Goal: Transaction & Acquisition: Purchase product/service

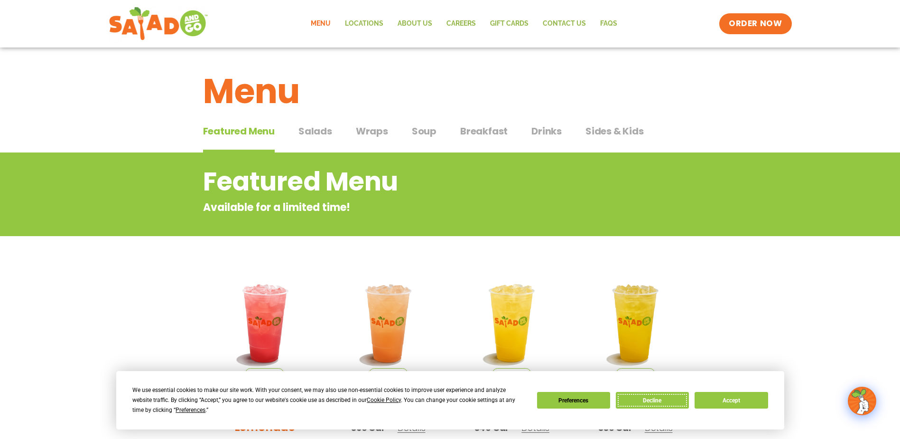
click at [660, 404] on button "Decline" at bounding box center [652, 400] width 73 height 17
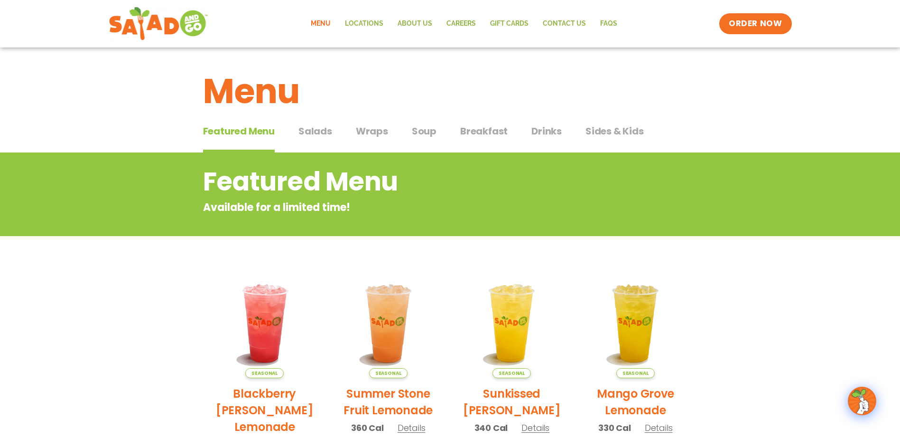
click at [330, 132] on span "Salads" at bounding box center [316, 131] width 34 height 14
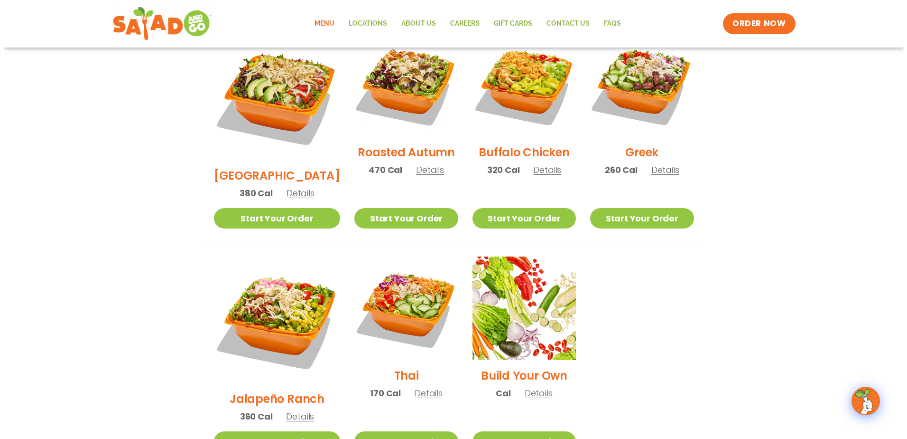
scroll to position [522, 0]
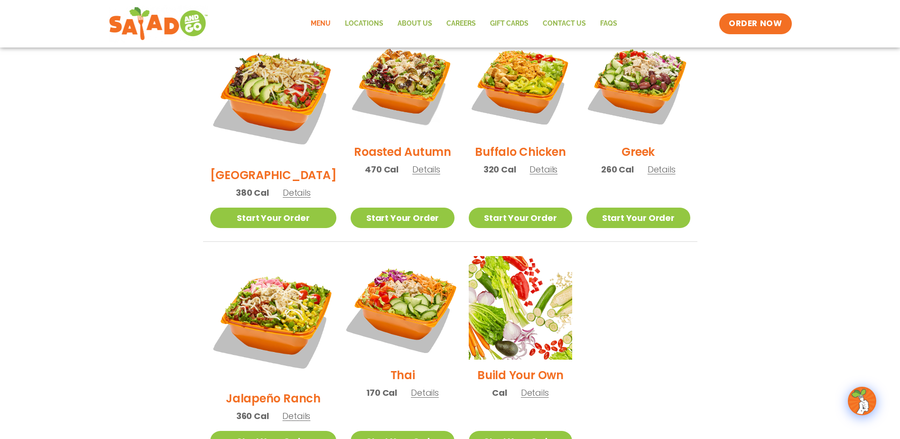
click at [375, 266] on img at bounding box center [403, 308] width 122 height 122
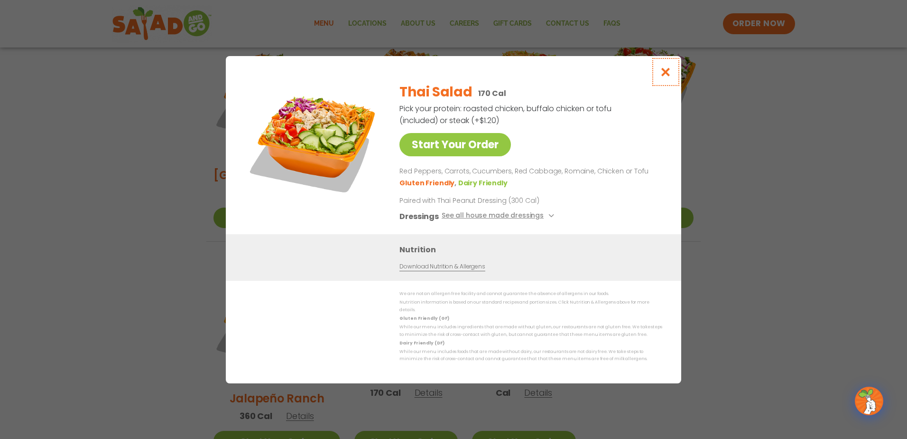
click at [661, 78] on button "Close modal" at bounding box center [666, 72] width 31 height 32
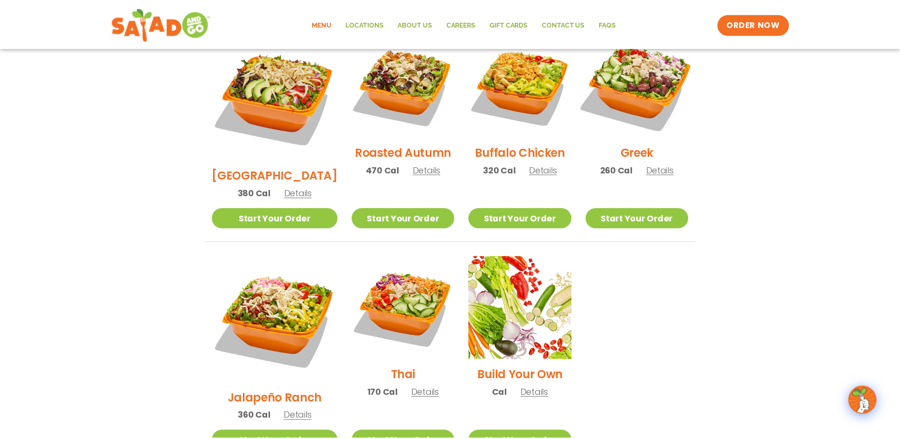
scroll to position [496, 0]
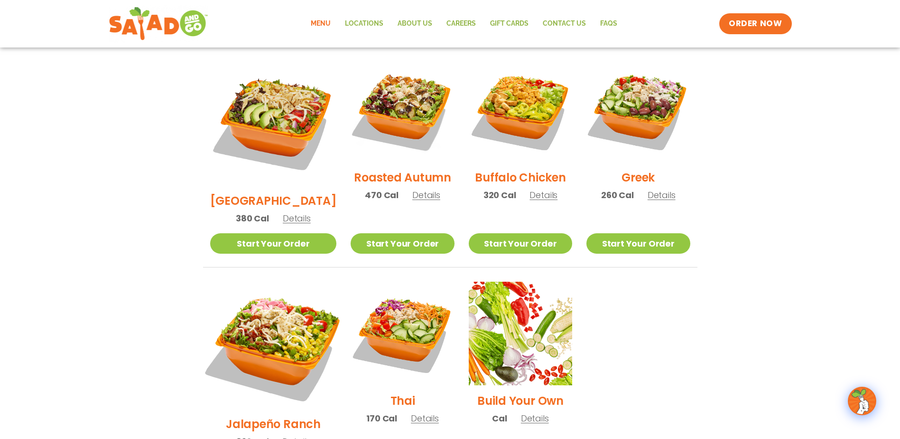
click at [281, 293] on img at bounding box center [273, 345] width 149 height 149
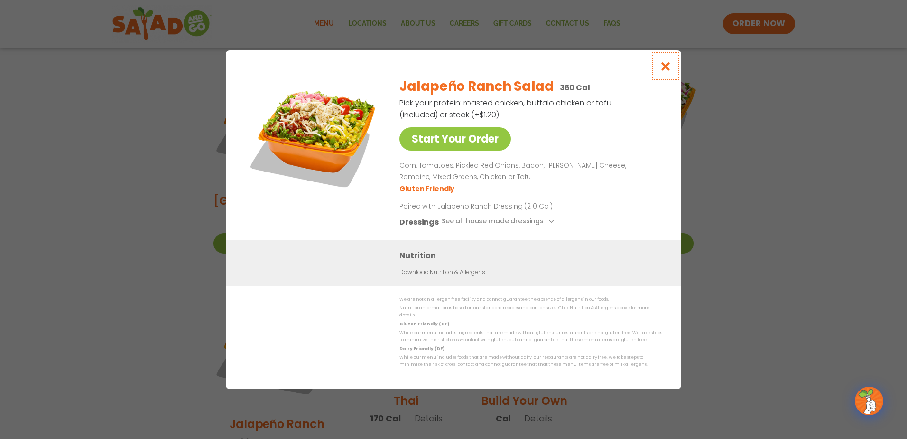
click at [668, 69] on icon "Close modal" at bounding box center [666, 66] width 12 height 10
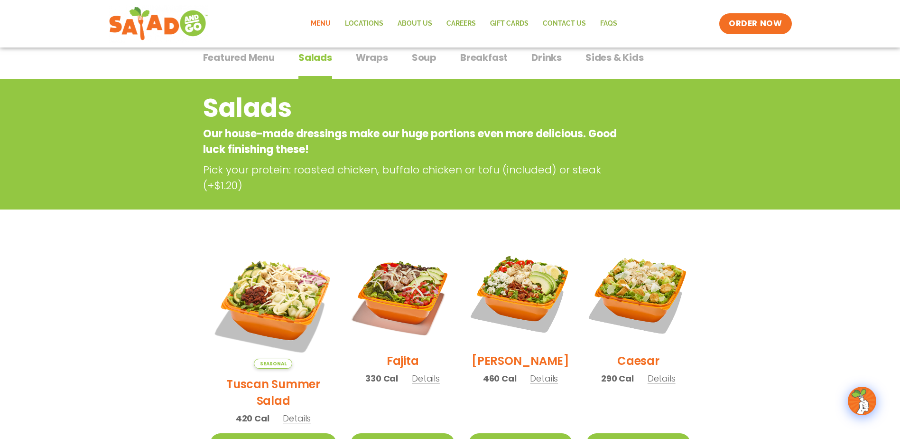
scroll to position [0, 0]
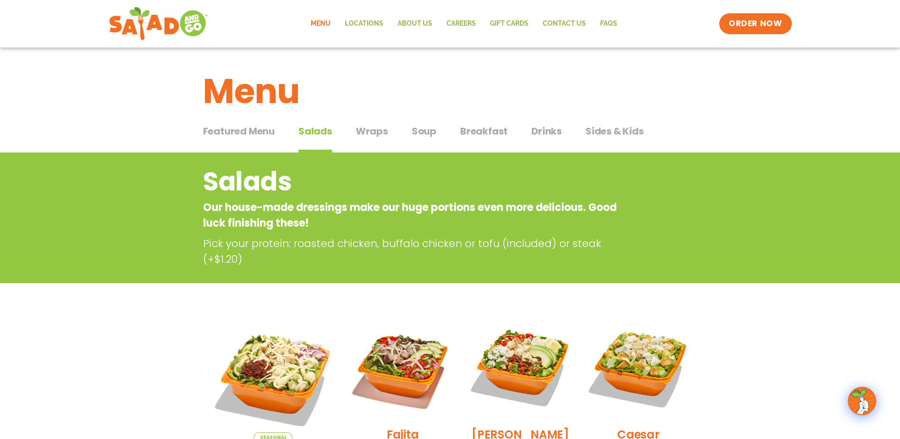
click at [362, 128] on span "Wraps" at bounding box center [372, 131] width 32 height 14
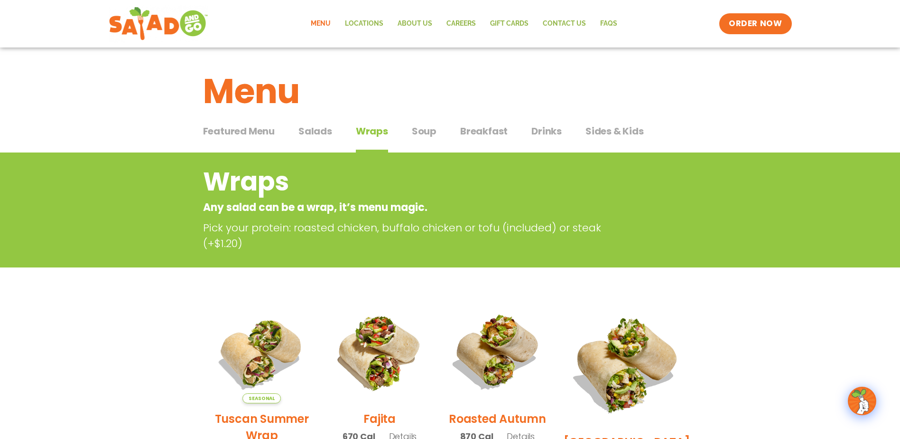
click at [414, 131] on span "Soup" at bounding box center [424, 131] width 25 height 14
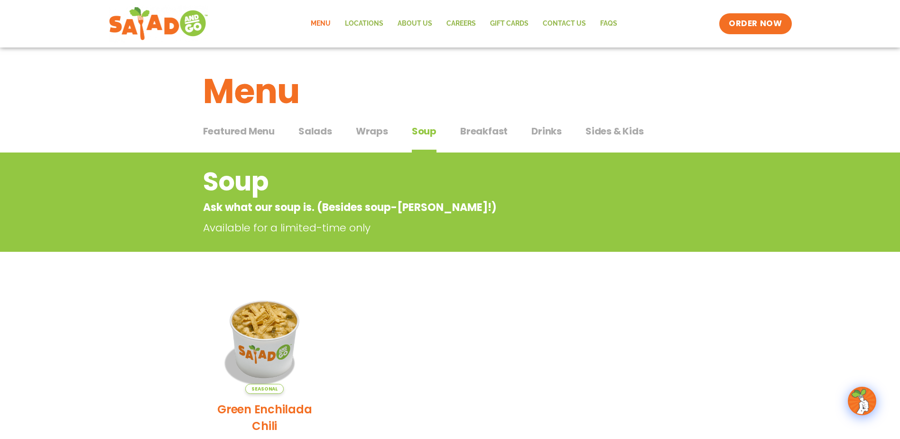
scroll to position [47, 0]
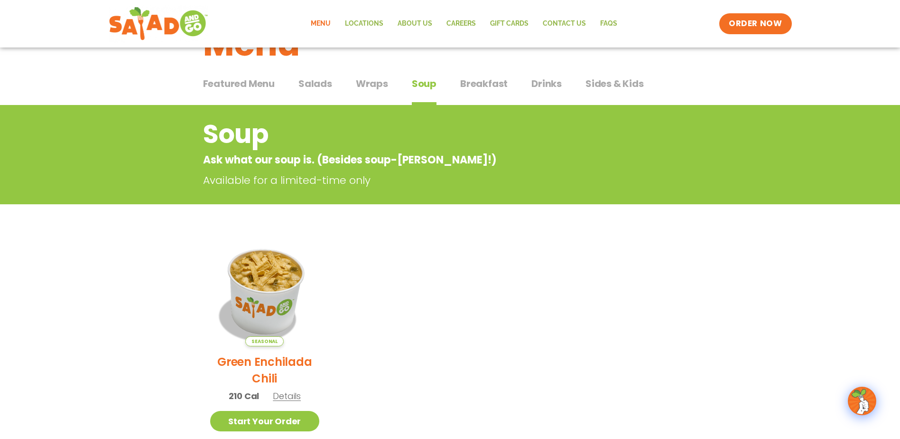
click at [270, 264] on img at bounding box center [264, 291] width 129 height 129
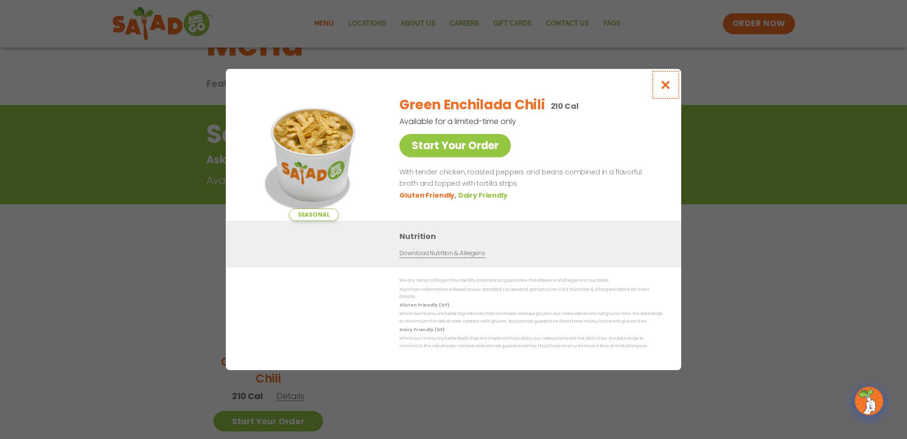
click at [672, 87] on icon "Close modal" at bounding box center [666, 85] width 12 height 10
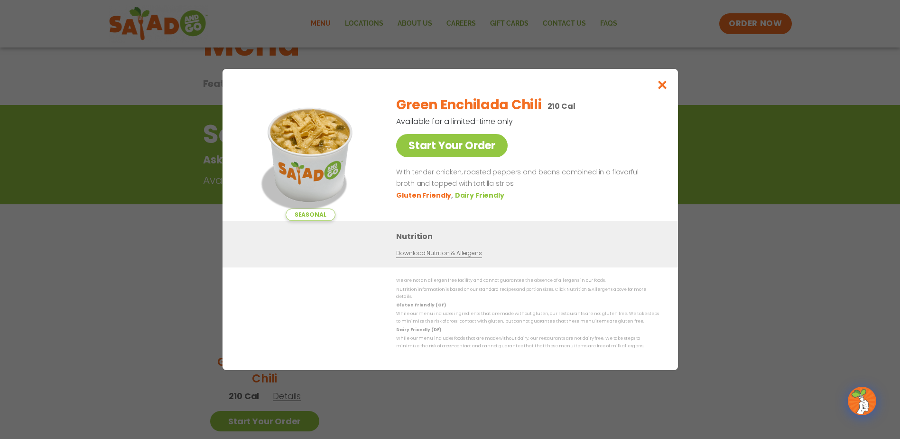
scroll to position [54, 0]
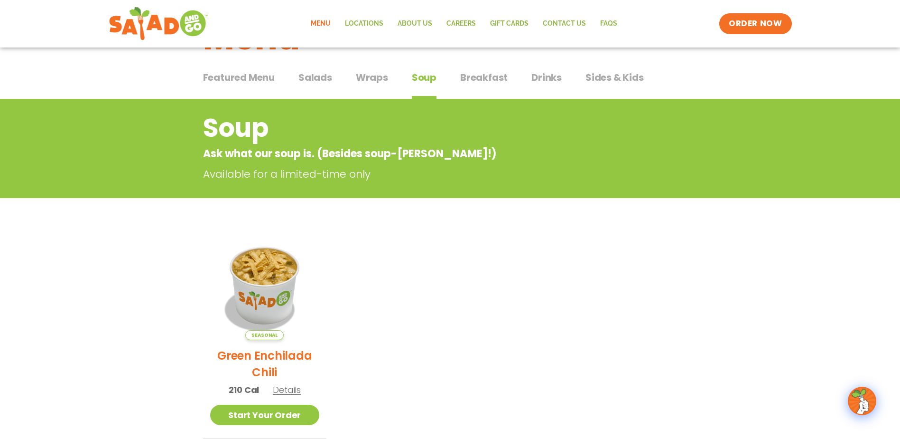
click at [319, 74] on span "Salads" at bounding box center [316, 77] width 34 height 14
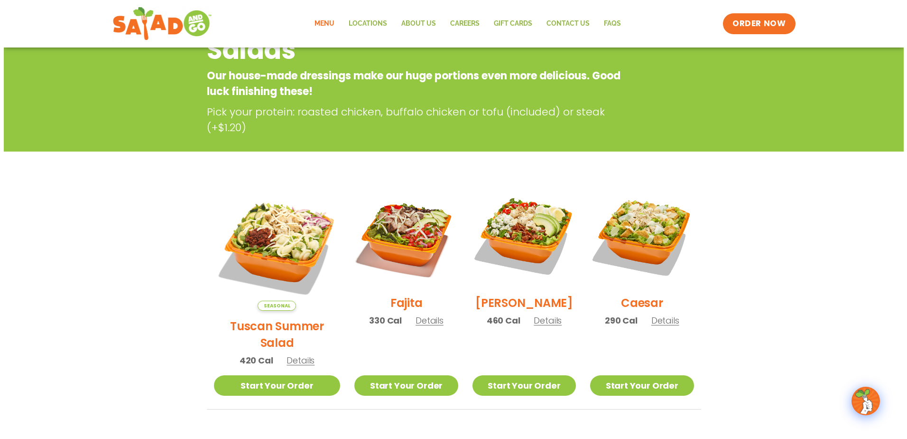
scroll to position [149, 0]
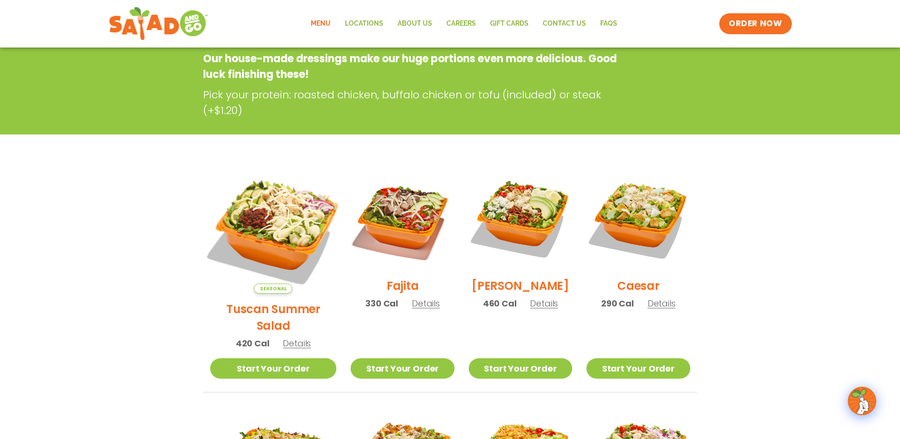
click at [281, 211] on img at bounding box center [273, 230] width 149 height 149
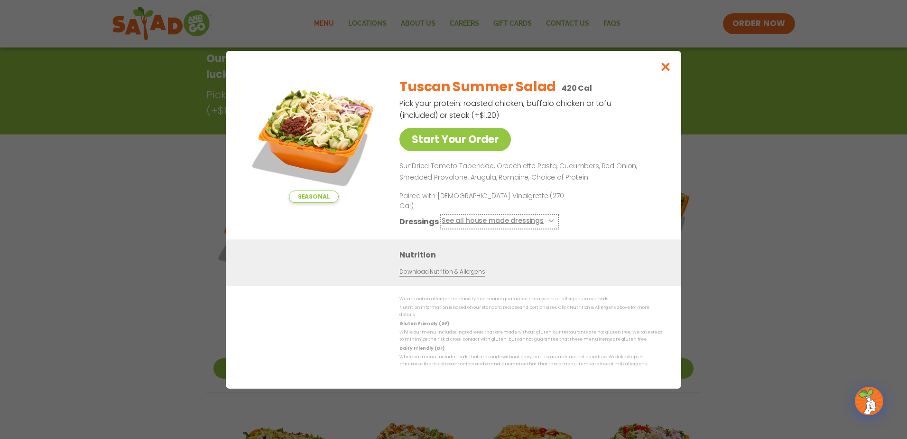
click at [533, 217] on button "See all house made dressings" at bounding box center [499, 221] width 115 height 12
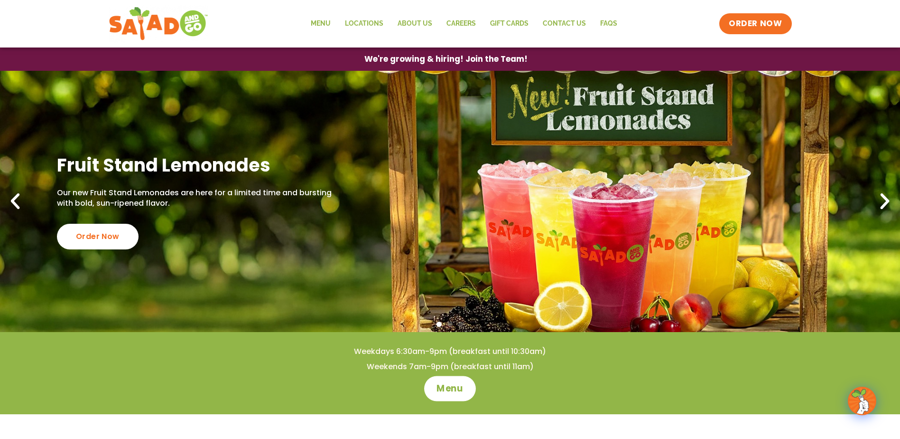
click at [439, 394] on span "Menu" at bounding box center [450, 388] width 27 height 12
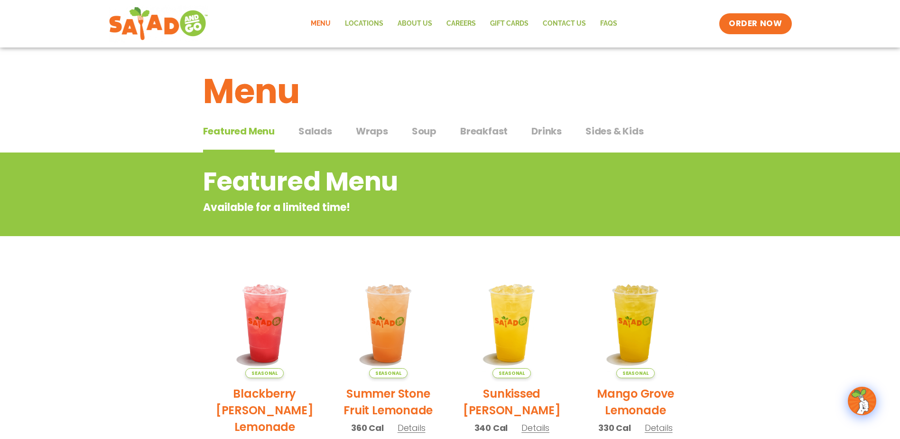
click at [330, 128] on span "Salads" at bounding box center [316, 131] width 34 height 14
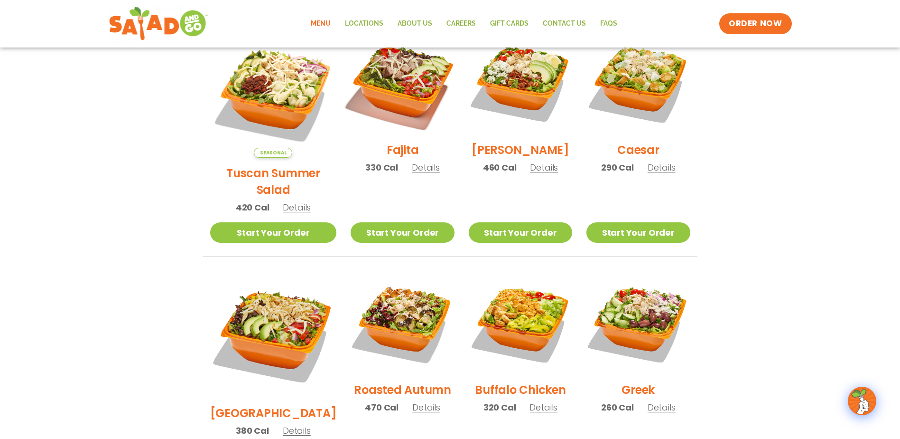
scroll to position [285, 0]
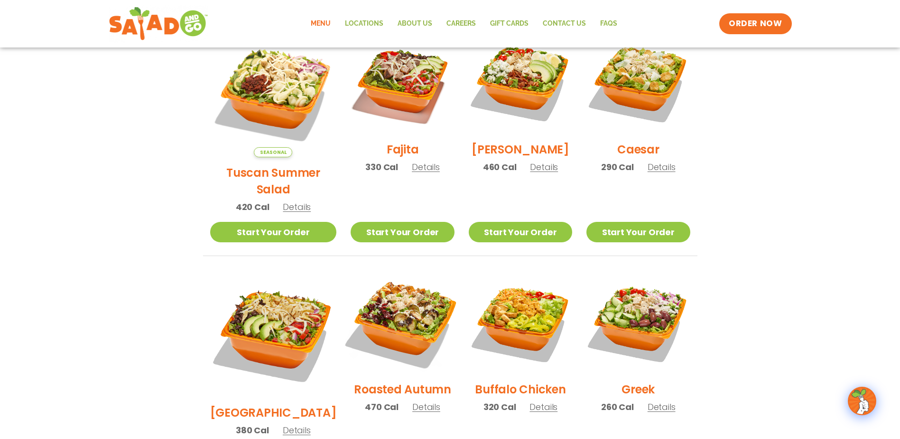
click at [409, 303] on img at bounding box center [403, 322] width 122 height 122
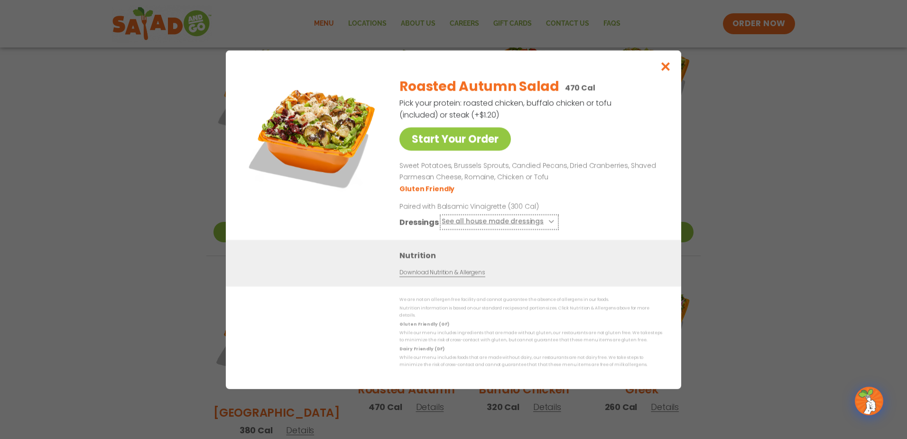
click at [540, 221] on button "See all house made dressings" at bounding box center [499, 221] width 115 height 12
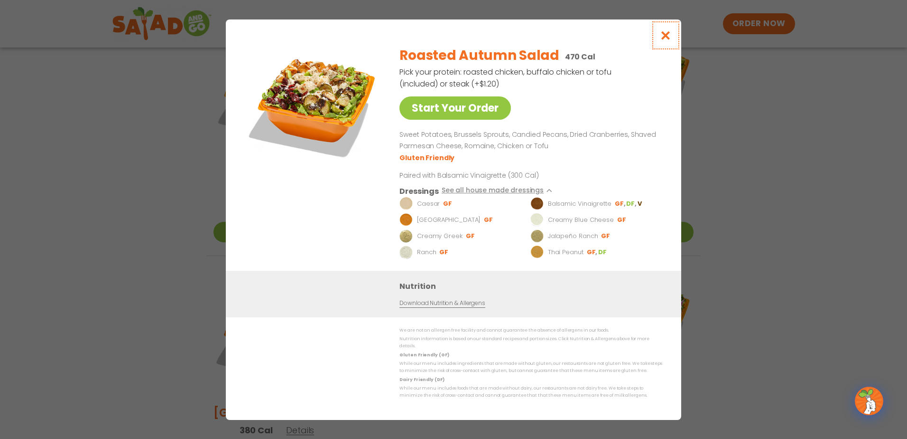
click at [663, 40] on icon "Close modal" at bounding box center [666, 35] width 12 height 10
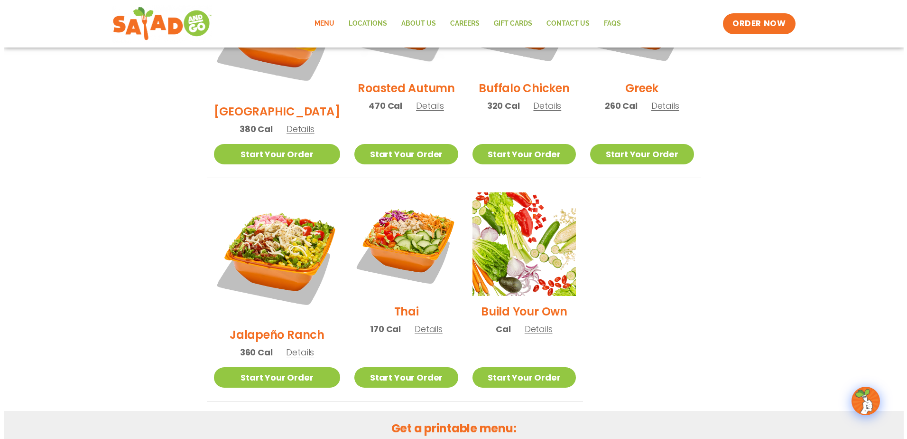
scroll to position [617, 0]
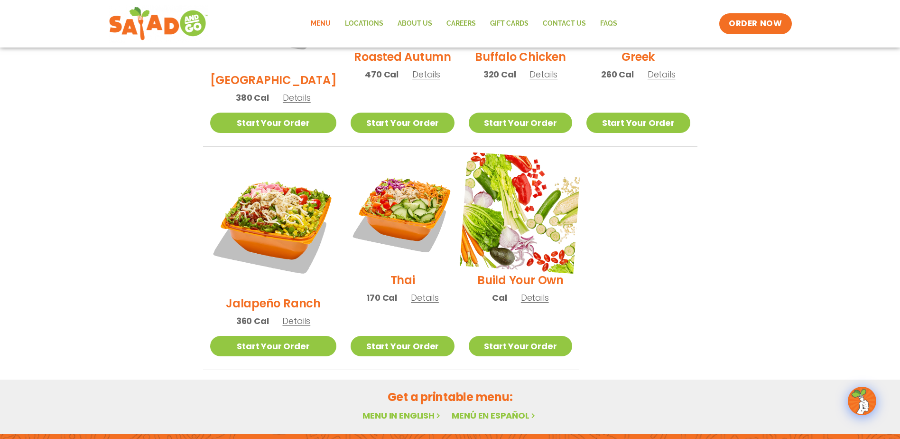
click at [535, 199] on img at bounding box center [521, 213] width 122 height 122
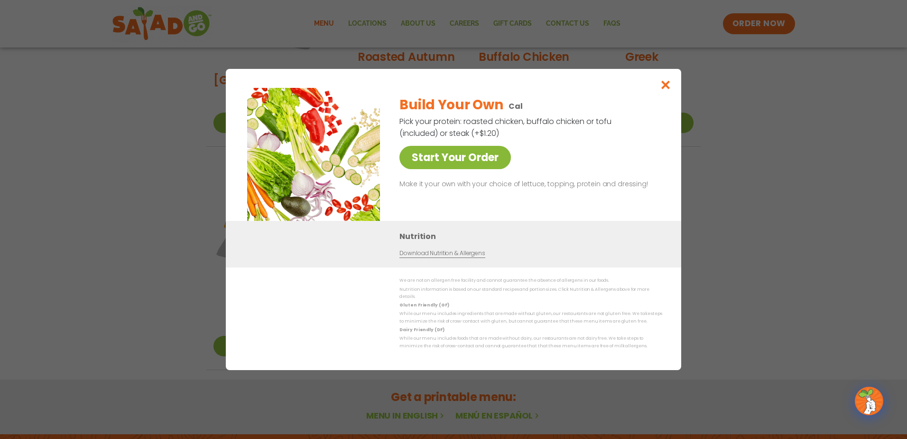
click at [487, 160] on link "Start Your Order" at bounding box center [456, 157] width 112 height 23
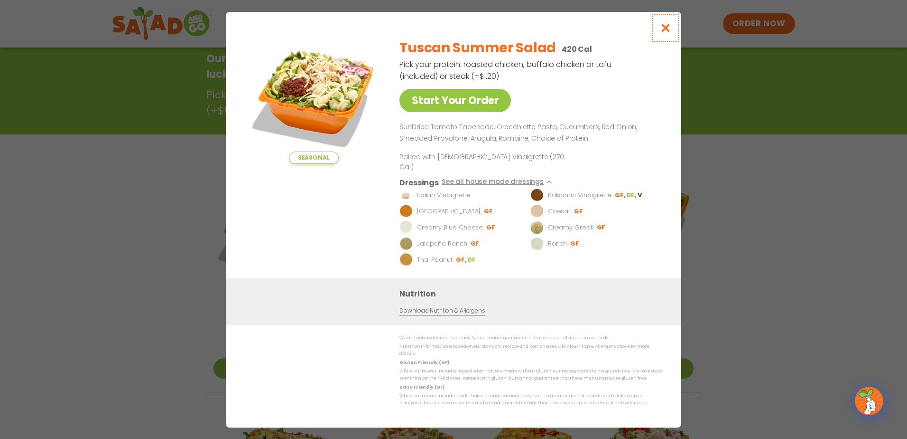
click at [664, 33] on icon "Close modal" at bounding box center [666, 28] width 12 height 10
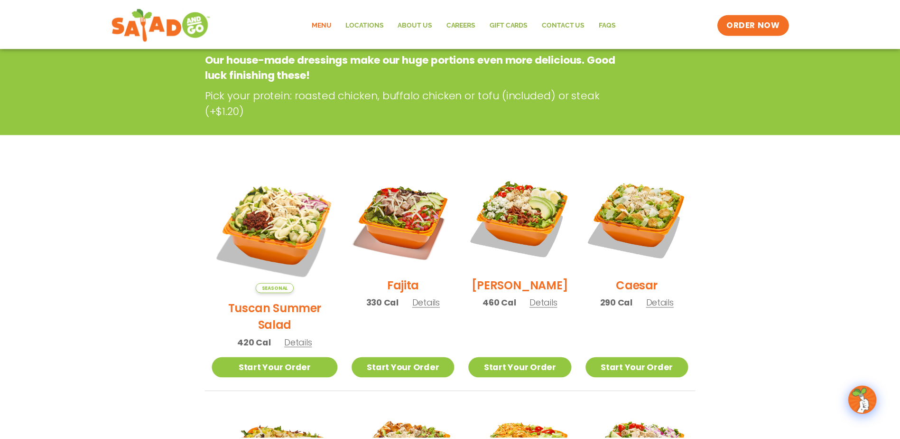
scroll to position [152, 0]
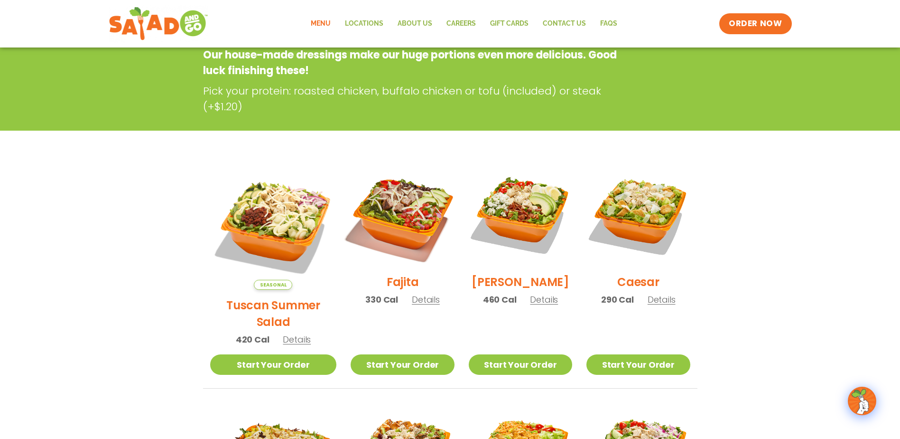
click at [392, 195] on img at bounding box center [403, 215] width 122 height 122
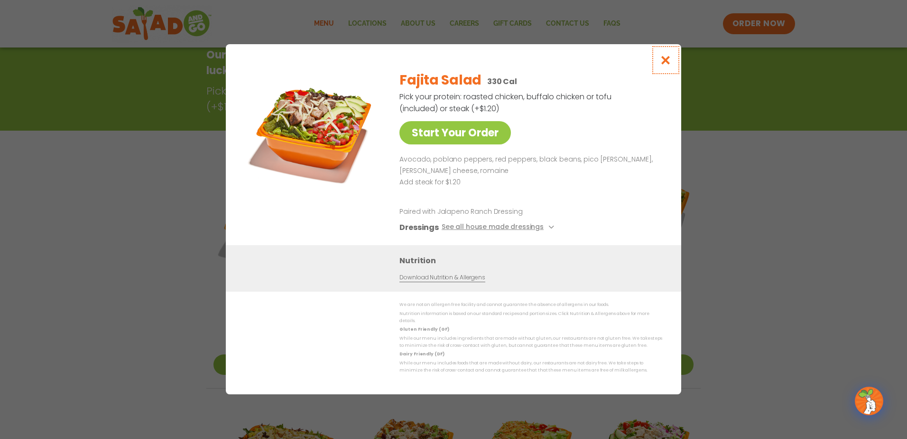
click at [663, 65] on icon "Close modal" at bounding box center [666, 60] width 12 height 10
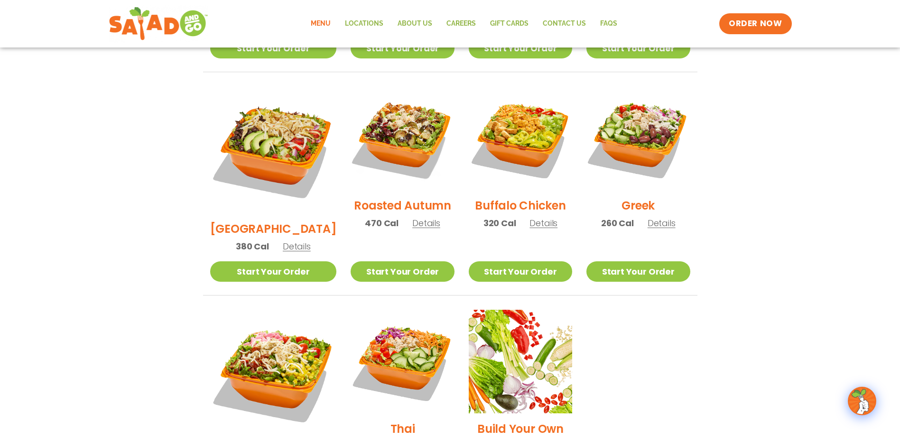
scroll to position [485, 0]
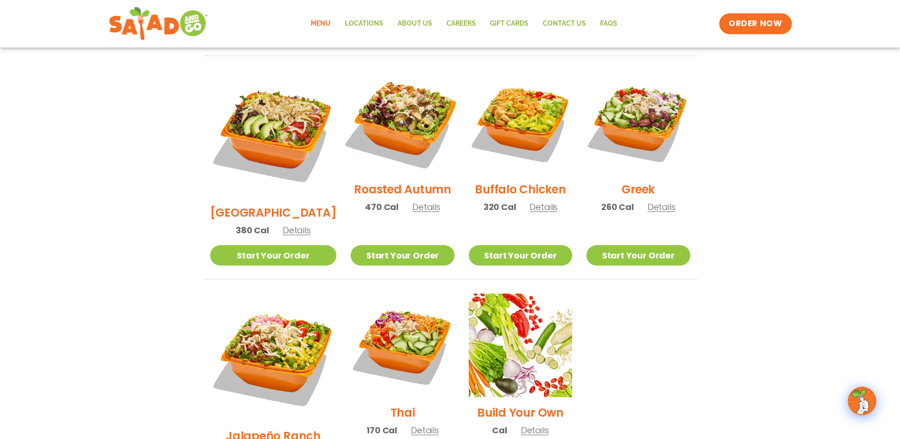
click at [389, 118] on img at bounding box center [403, 122] width 122 height 122
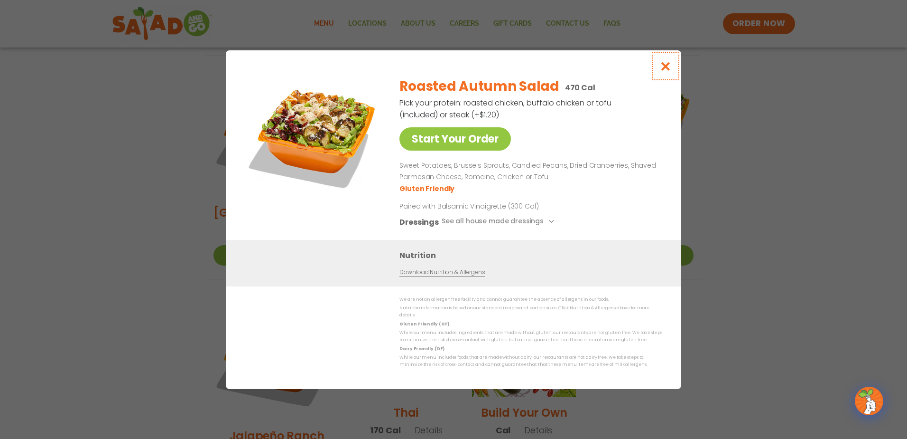
click at [665, 69] on icon "Close modal" at bounding box center [666, 66] width 12 height 10
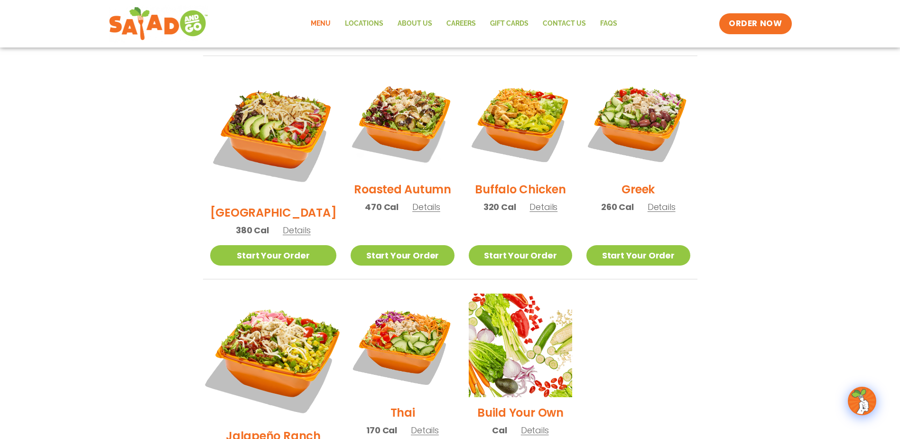
click at [287, 299] on img at bounding box center [273, 356] width 149 height 149
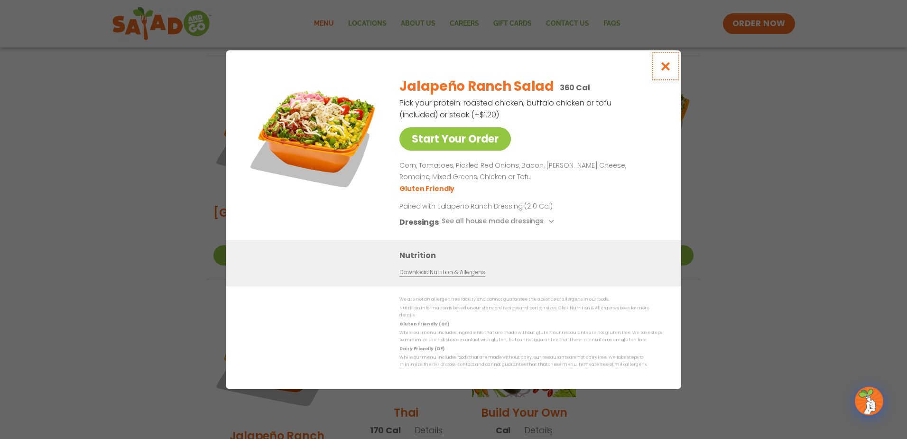
click at [665, 68] on icon "Close modal" at bounding box center [666, 66] width 12 height 10
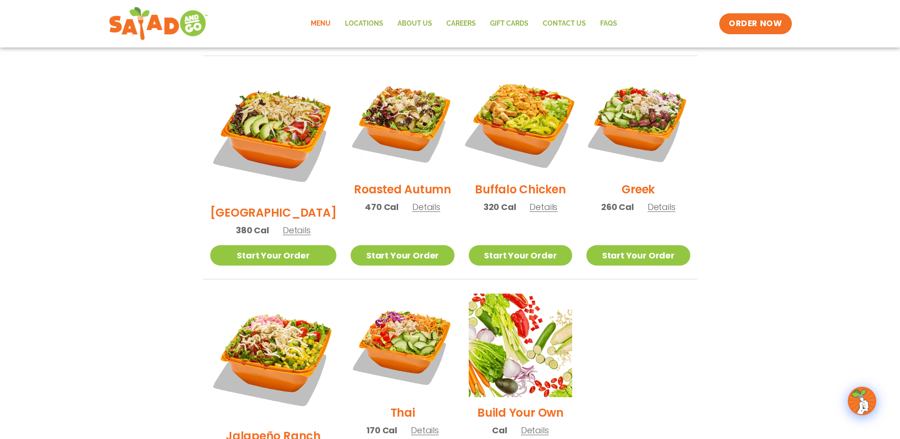
click at [511, 115] on img at bounding box center [521, 122] width 122 height 122
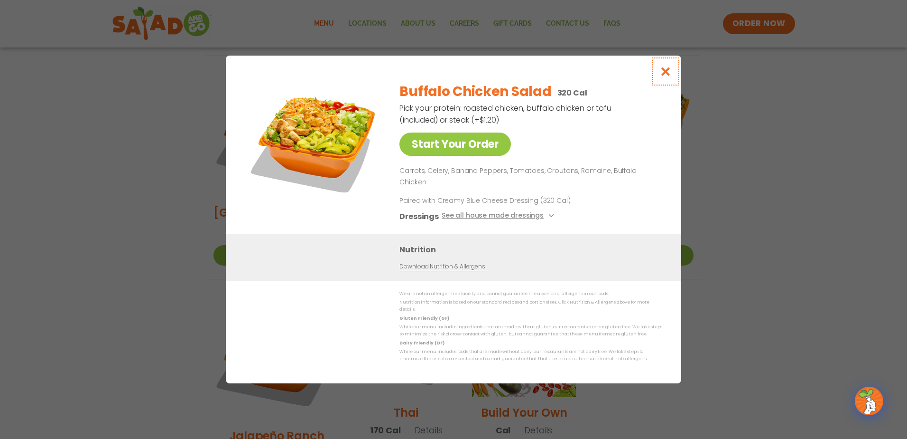
click at [665, 76] on icon "Close modal" at bounding box center [666, 71] width 12 height 10
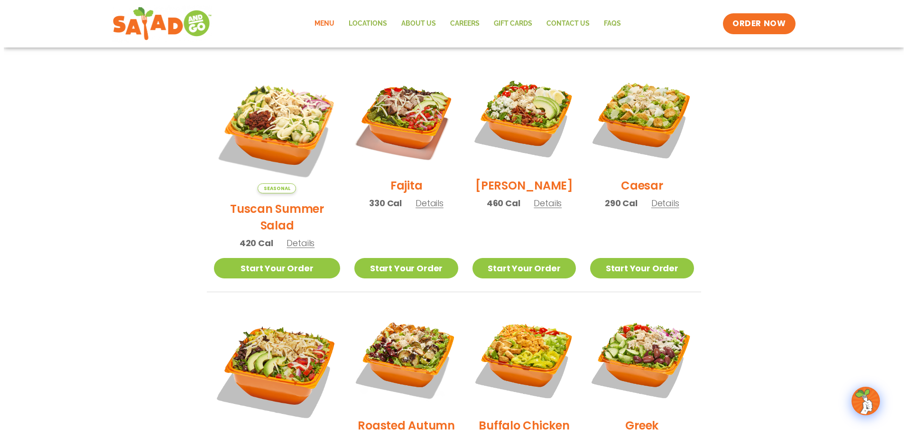
scroll to position [247, 0]
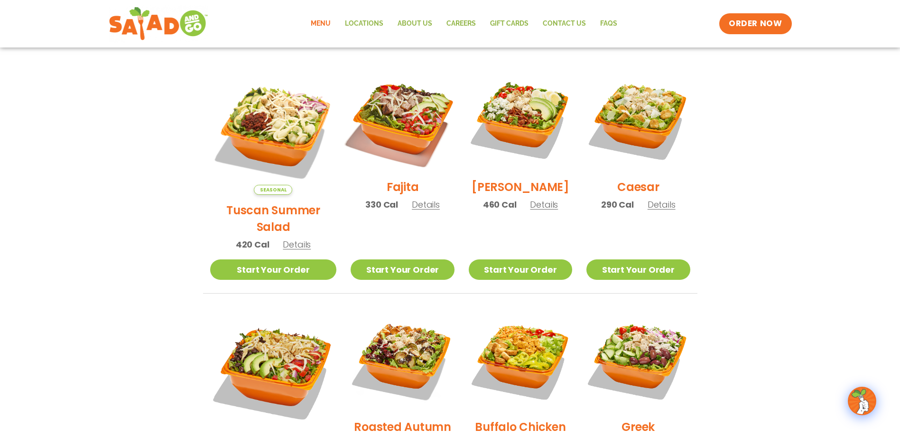
click at [389, 129] on img at bounding box center [403, 120] width 122 height 122
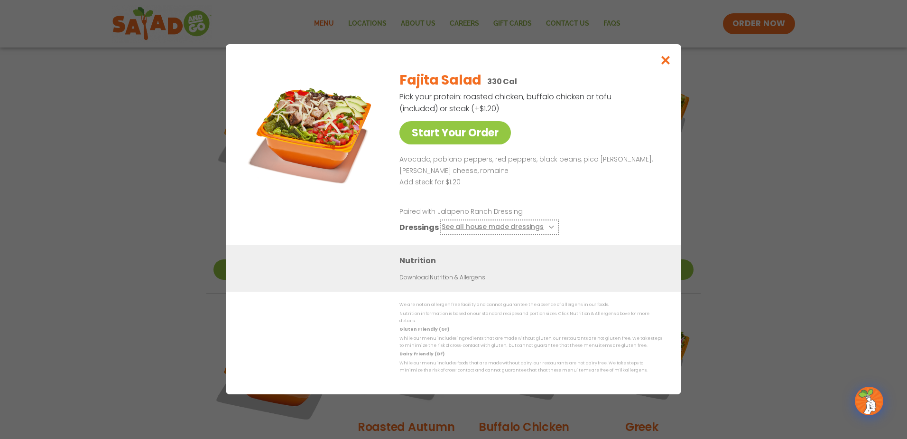
click at [525, 230] on button "See all house made dressings" at bounding box center [499, 228] width 115 height 12
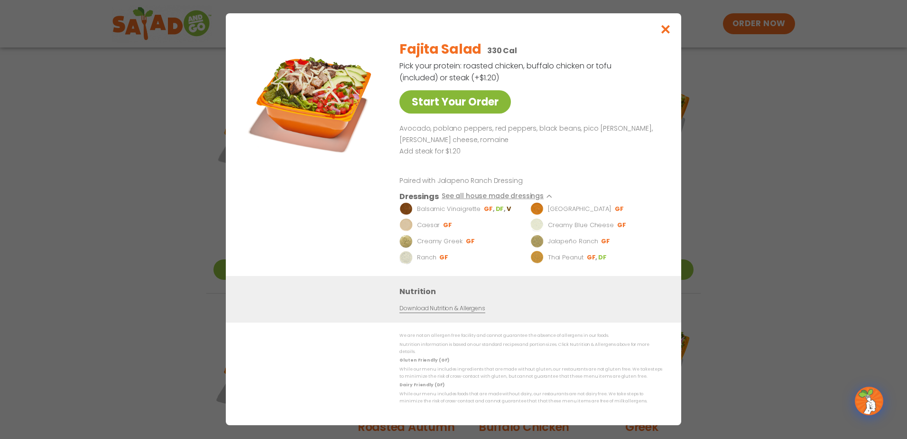
click at [445, 106] on link "Start Your Order" at bounding box center [456, 101] width 112 height 23
